Goal: Task Accomplishment & Management: Manage account settings

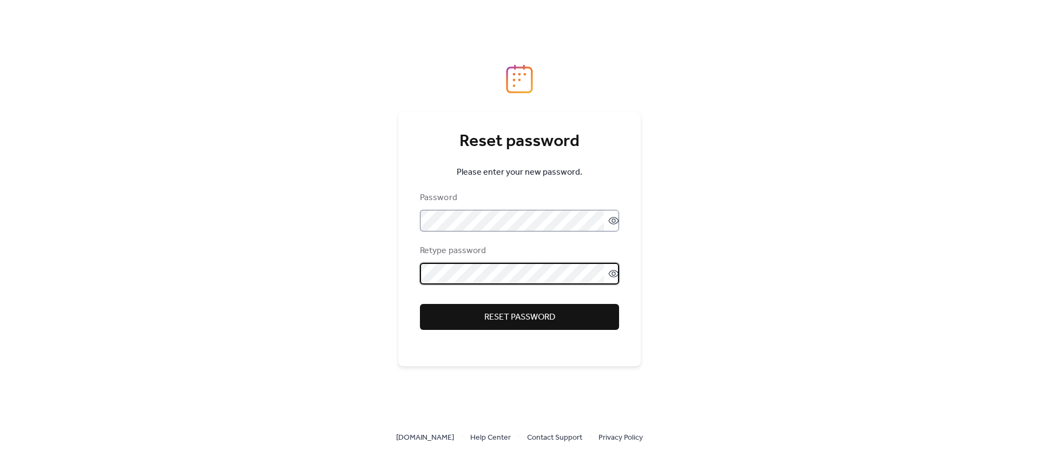
click at [612, 227] on label at bounding box center [519, 221] width 199 height 22
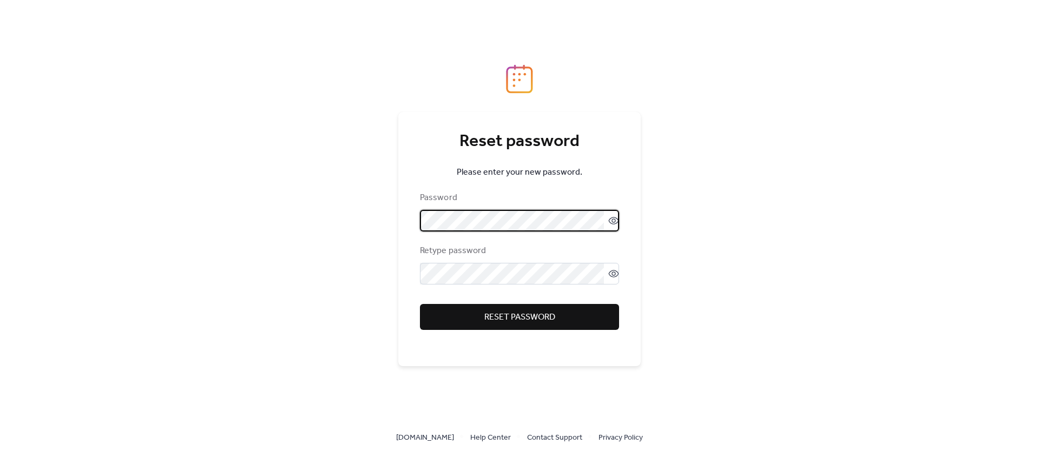
click at [614, 214] on label at bounding box center [519, 221] width 199 height 22
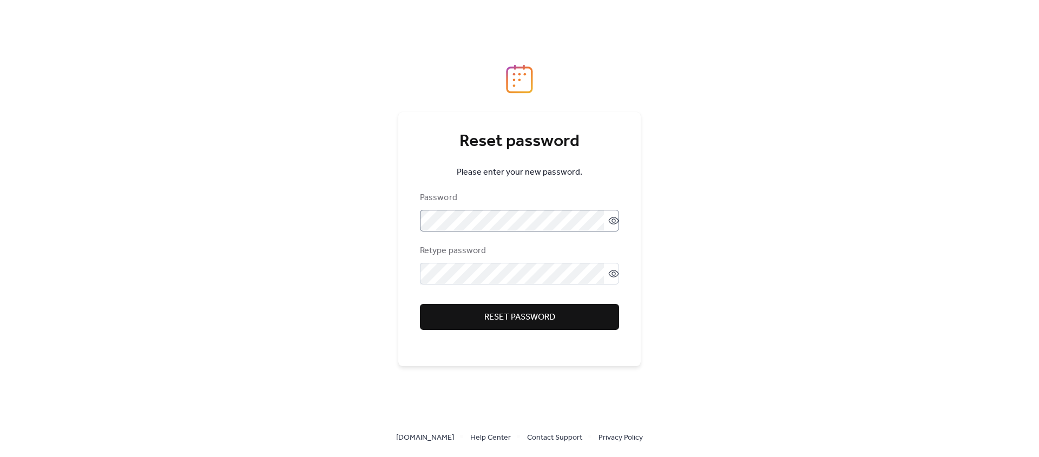
click at [612, 218] on icon at bounding box center [614, 220] width 11 height 11
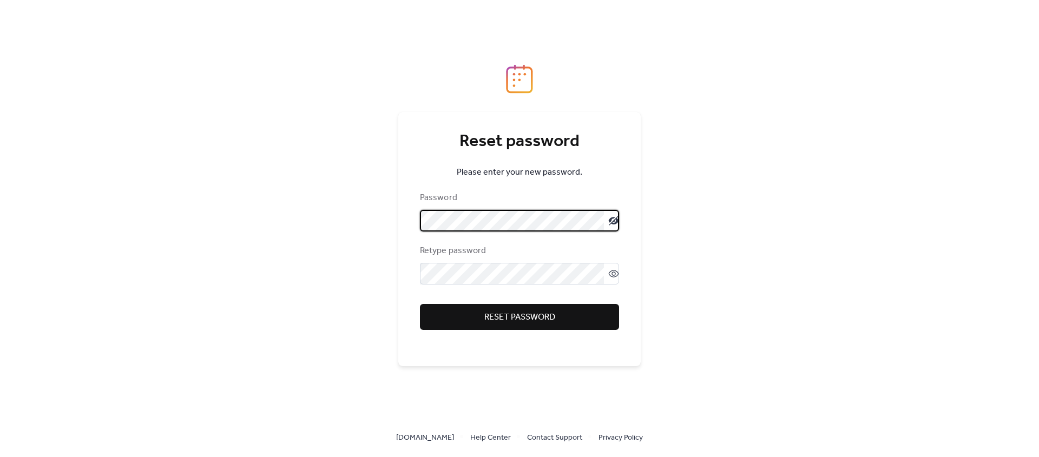
click at [365, 221] on div "Reset password Please enter your new password. Password Retype password Reset p…" at bounding box center [519, 228] width 1039 height 457
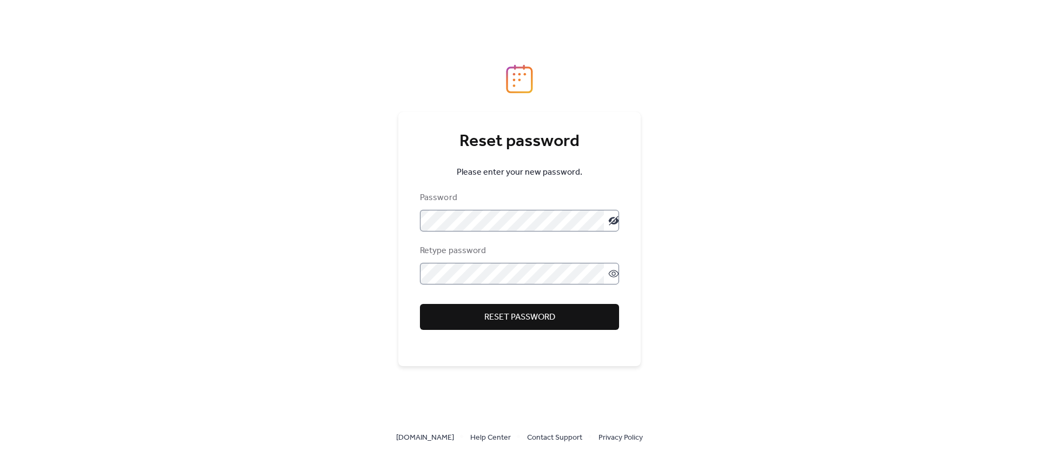
click at [609, 270] on icon at bounding box center [614, 274] width 11 height 11
click at [573, 314] on button "Reset password" at bounding box center [519, 317] width 199 height 26
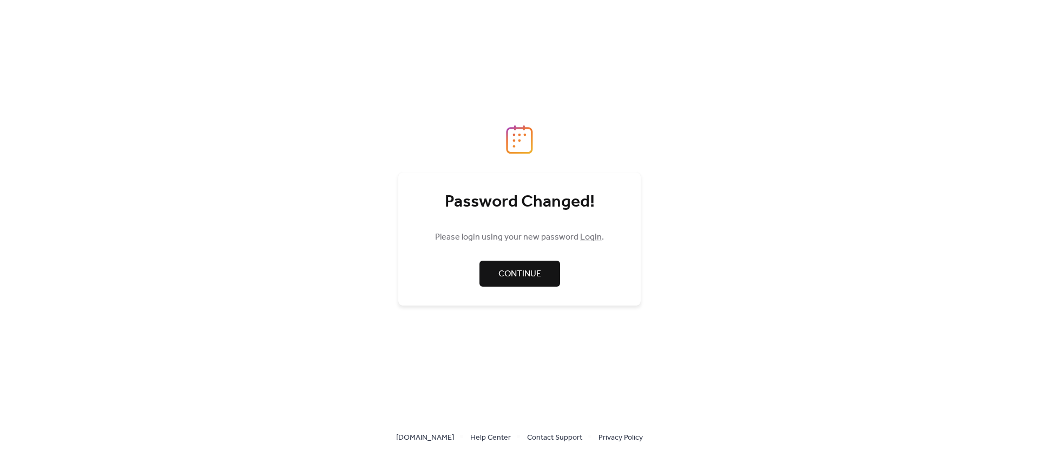
click at [586, 237] on link "Login" at bounding box center [591, 237] width 22 height 17
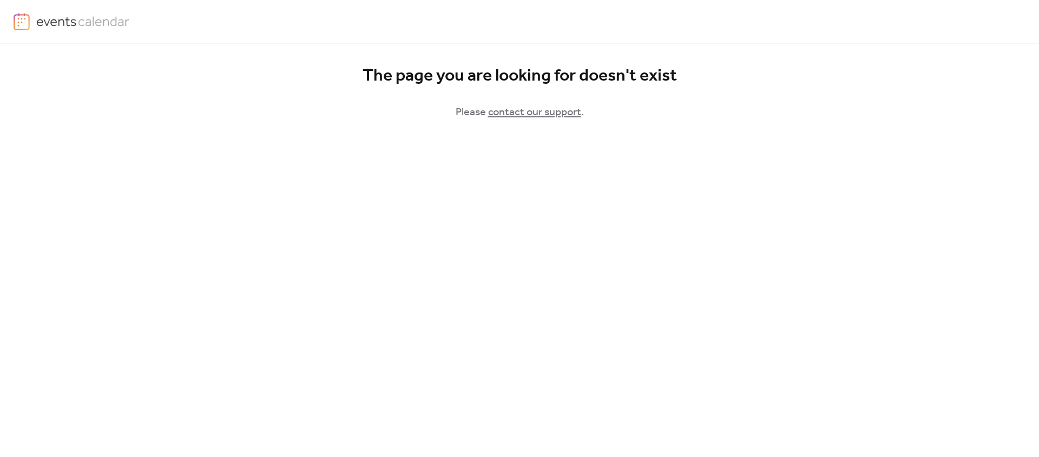
click at [75, 30] on link at bounding box center [72, 21] width 116 height 17
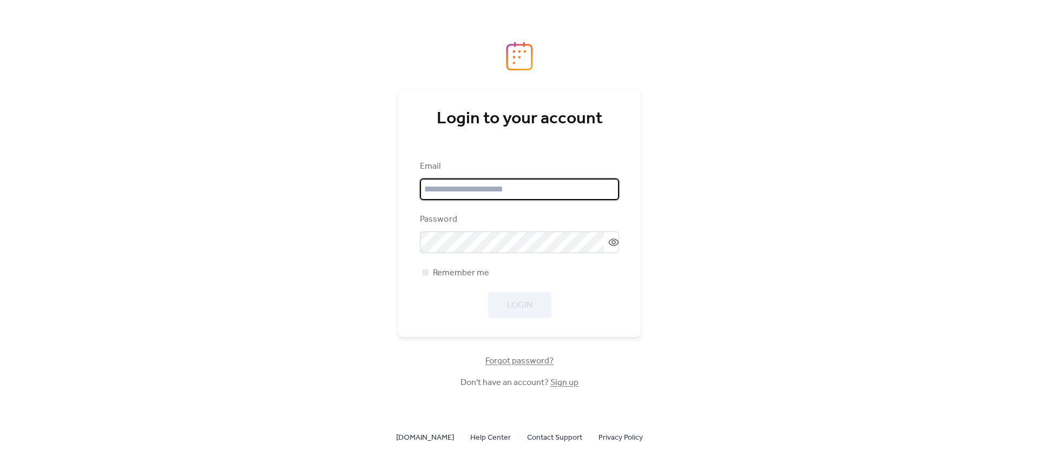
type input "**********"
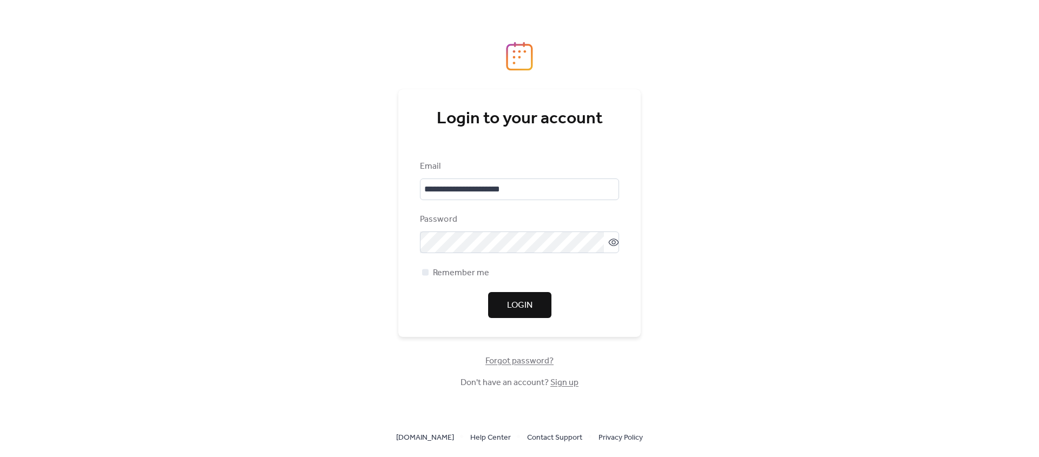
click at [530, 310] on span "Login" at bounding box center [519, 305] width 25 height 13
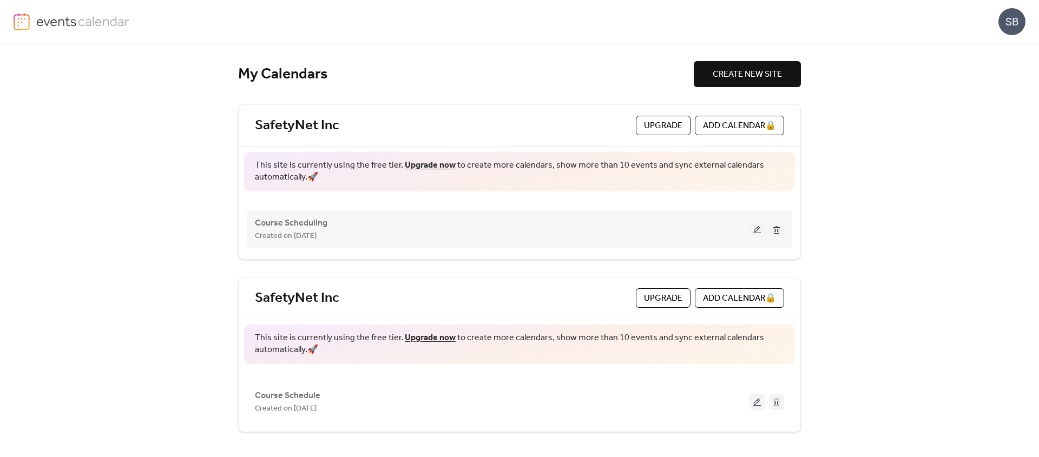
click at [754, 231] on button at bounding box center [757, 229] width 15 height 16
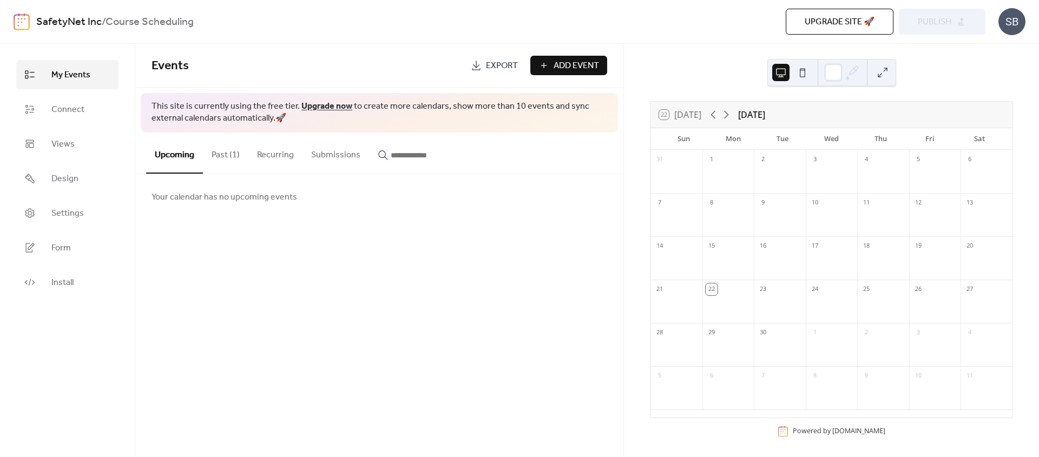
click at [227, 158] on button "Past (1)" at bounding box center [225, 153] width 45 height 40
